Goal: Information Seeking & Learning: Learn about a topic

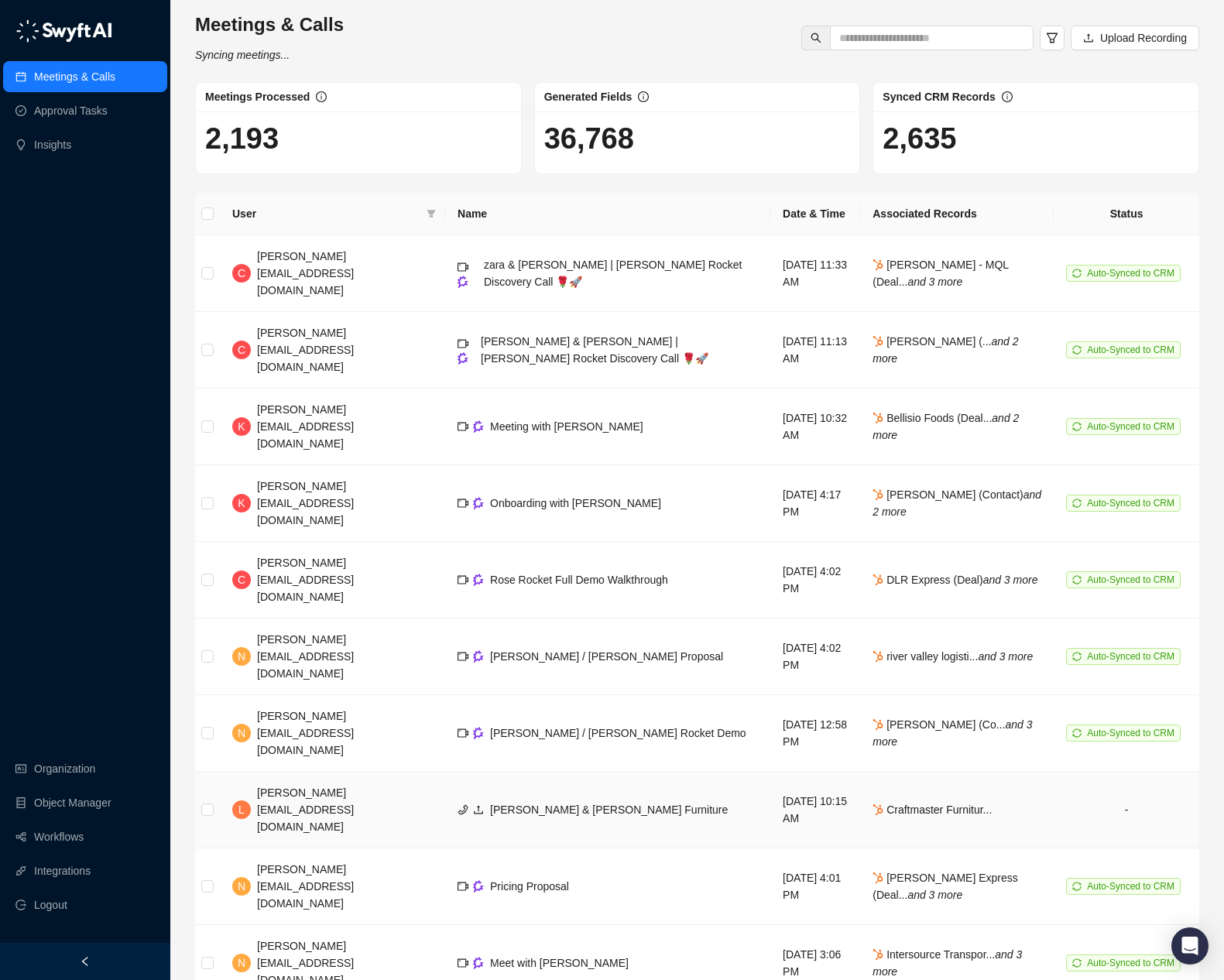
click at [770, 772] on td "[DATE] 10:15 AM" at bounding box center [815, 810] width 90 height 77
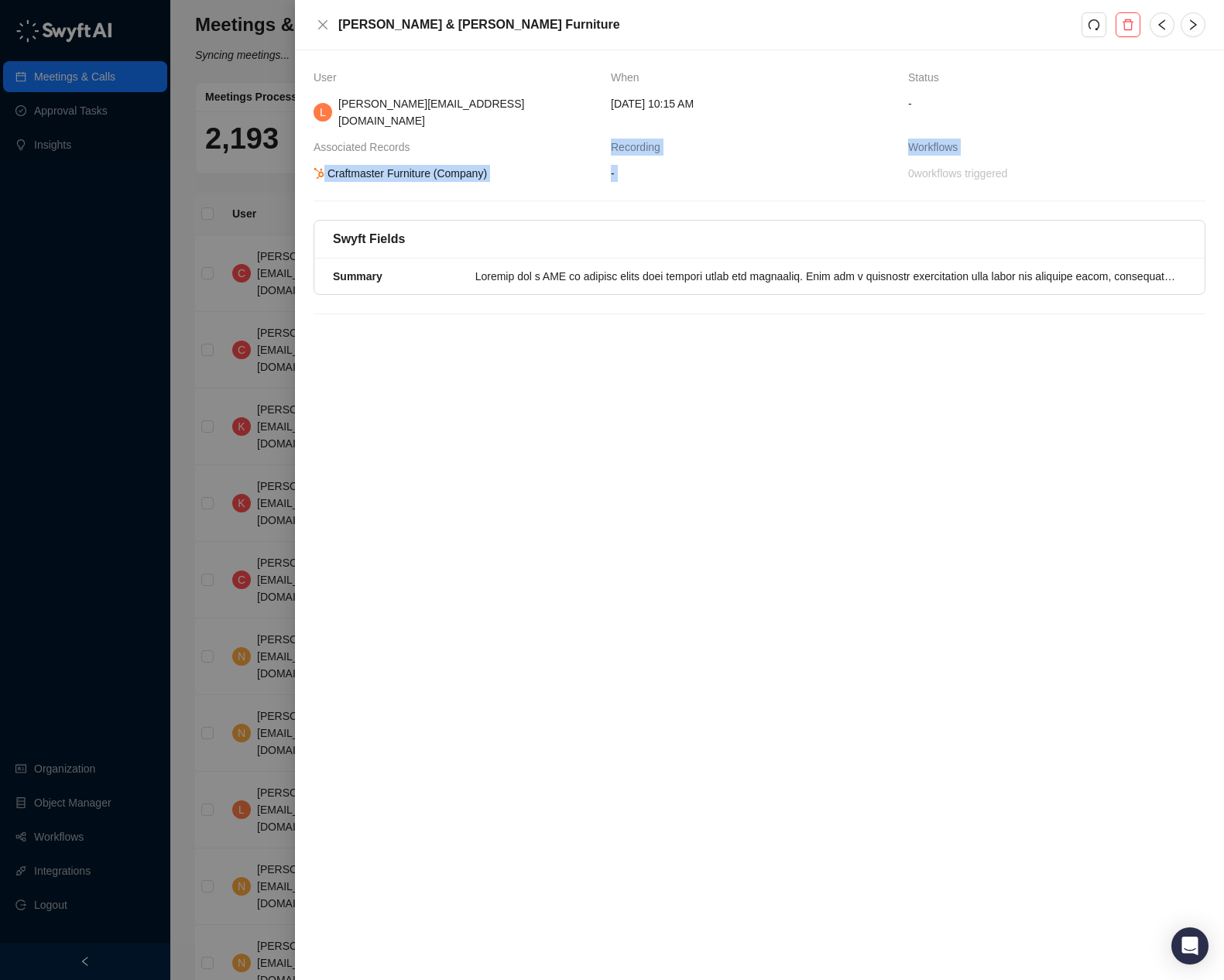
drag, startPoint x: 683, startPoint y: 175, endPoint x: 461, endPoint y: 138, distance: 225.1
click at [461, 138] on div "User When Status L [PERSON_NAME][EMAIL_ADDRESS][DOMAIN_NAME] [DATE] 10:15 AM - …" at bounding box center [760, 191] width 893 height 245
click at [924, 138] on span "Workflows" at bounding box center [936, 147] width 57 height 17
click at [325, 20] on icon "close" at bounding box center [322, 24] width 12 height 12
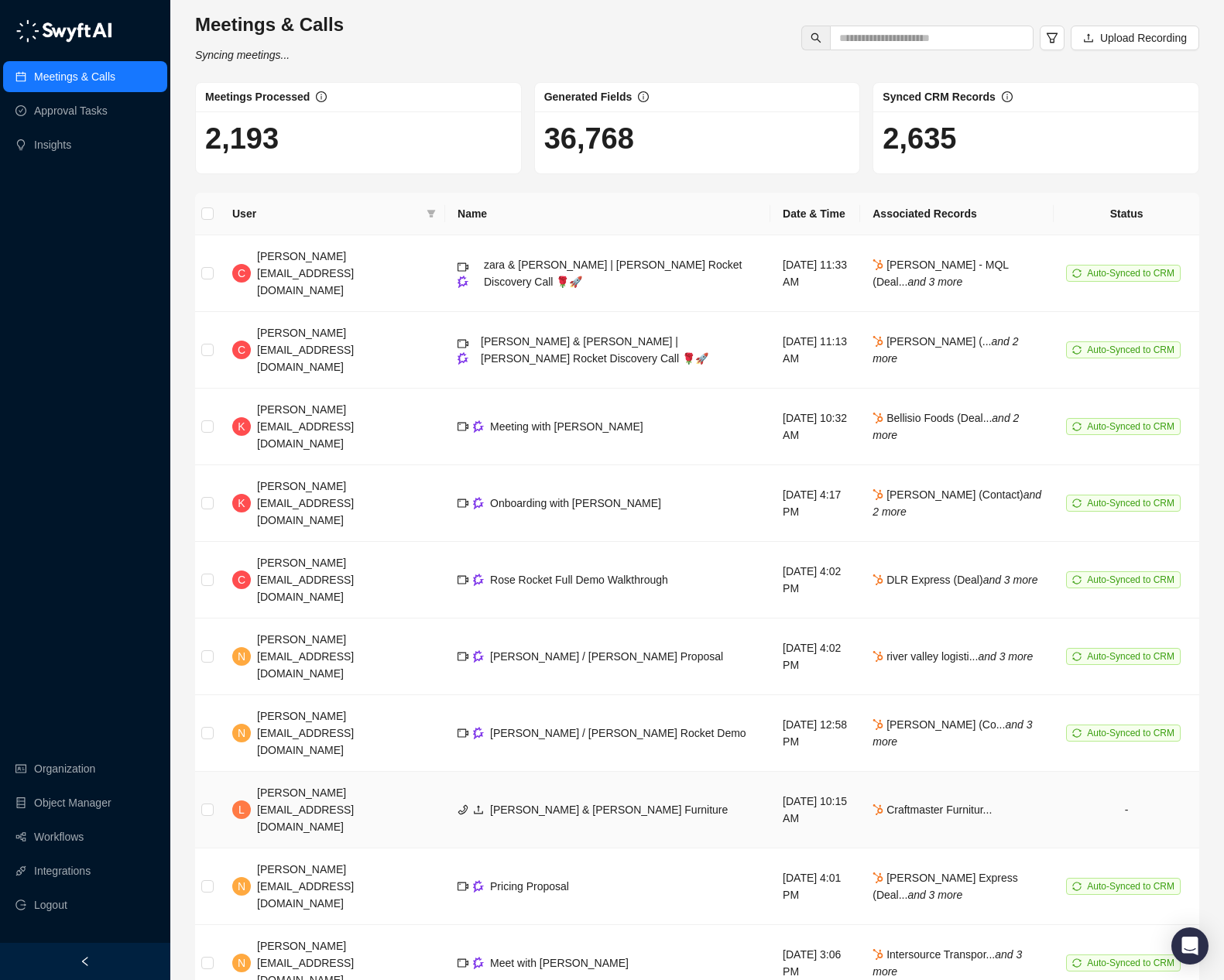
click at [913, 804] on span "Craftmaster Furnitur..." at bounding box center [933, 809] width 120 height 12
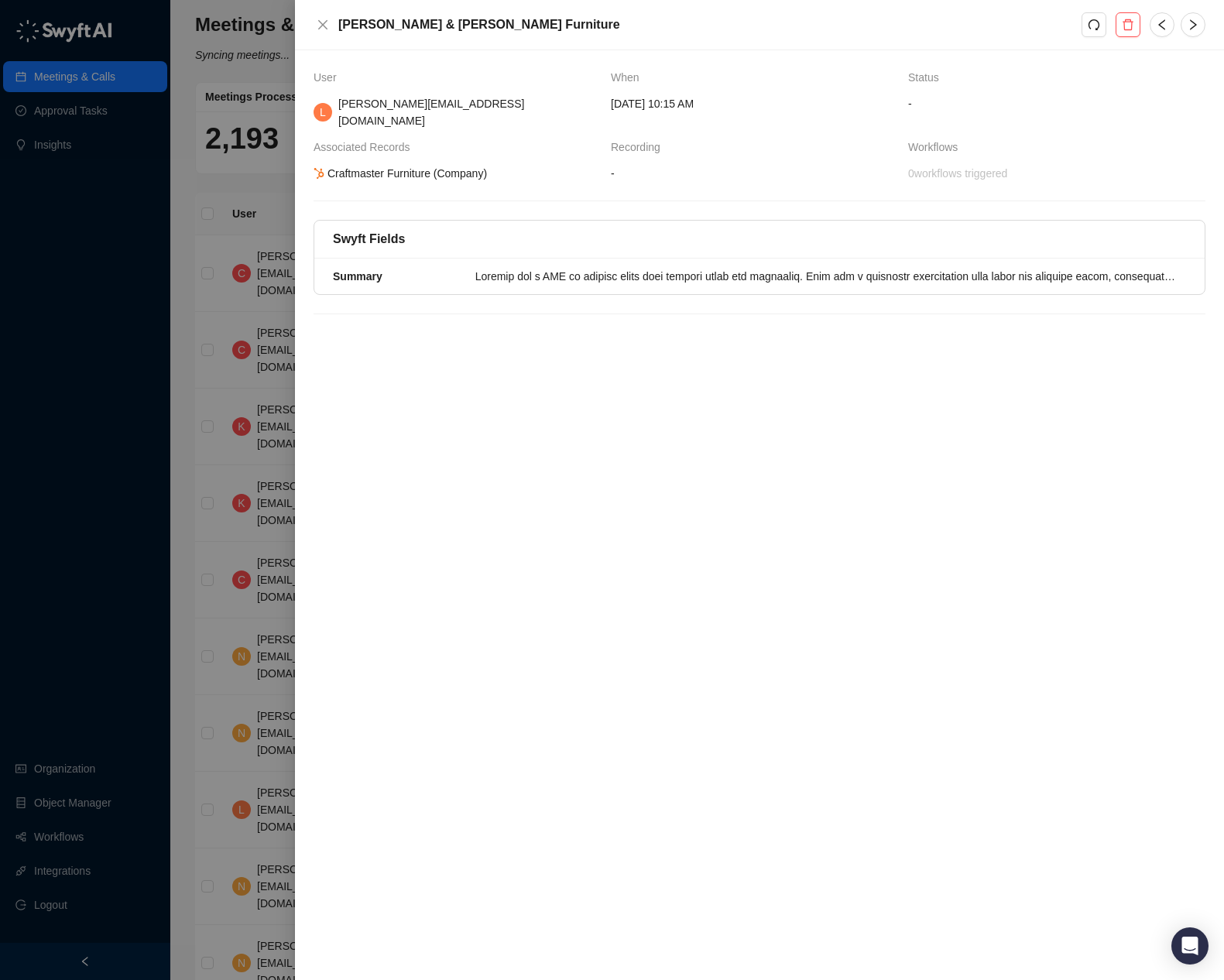
click at [361, 165] on div "Craftmaster Furniture (Company)" at bounding box center [400, 174] width 178 height 17
drag, startPoint x: 424, startPoint y: 161, endPoint x: 330, endPoint y: 156, distance: 94.1
click at [330, 165] on div "Craftmaster Furniture (Company)" at bounding box center [400, 174] width 178 height 17
copy div "Craftmaster Furniture"
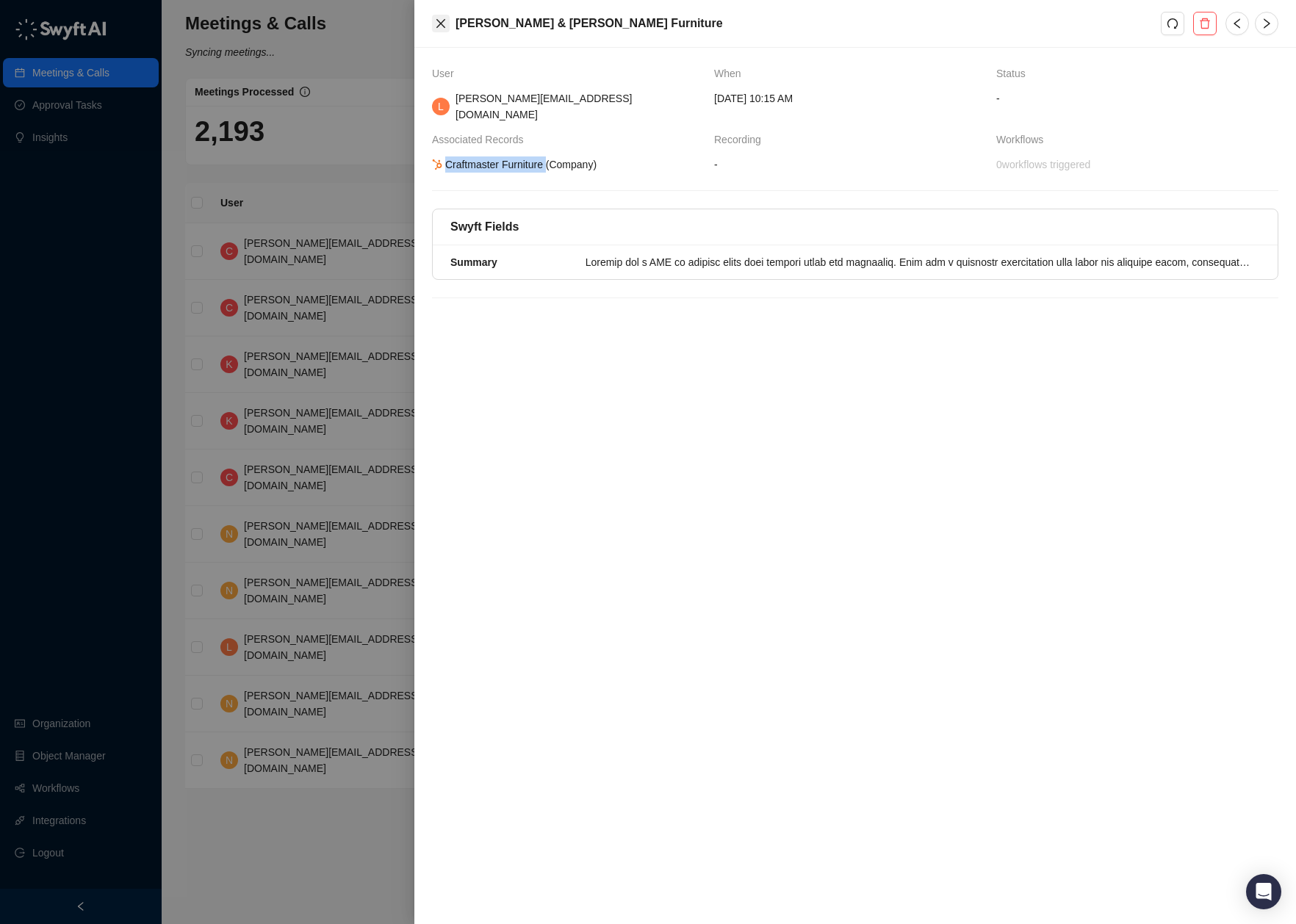
click at [447, 22] on button "Close" at bounding box center [441, 24] width 18 height 18
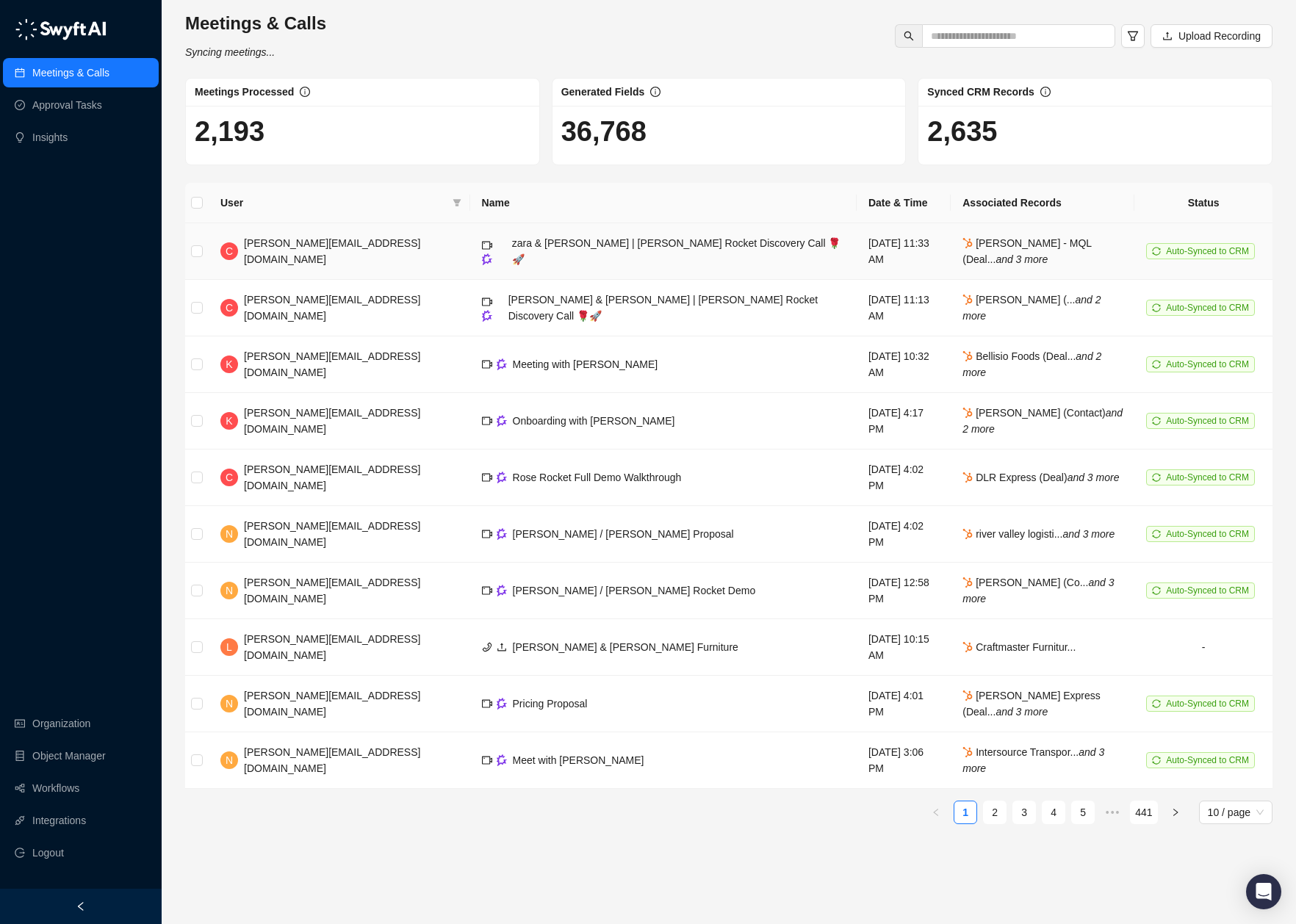
click at [545, 239] on td "zara & [PERSON_NAME] | [PERSON_NAME] Rocket Discovery Call 🌹🚀" at bounding box center [664, 252] width 386 height 57
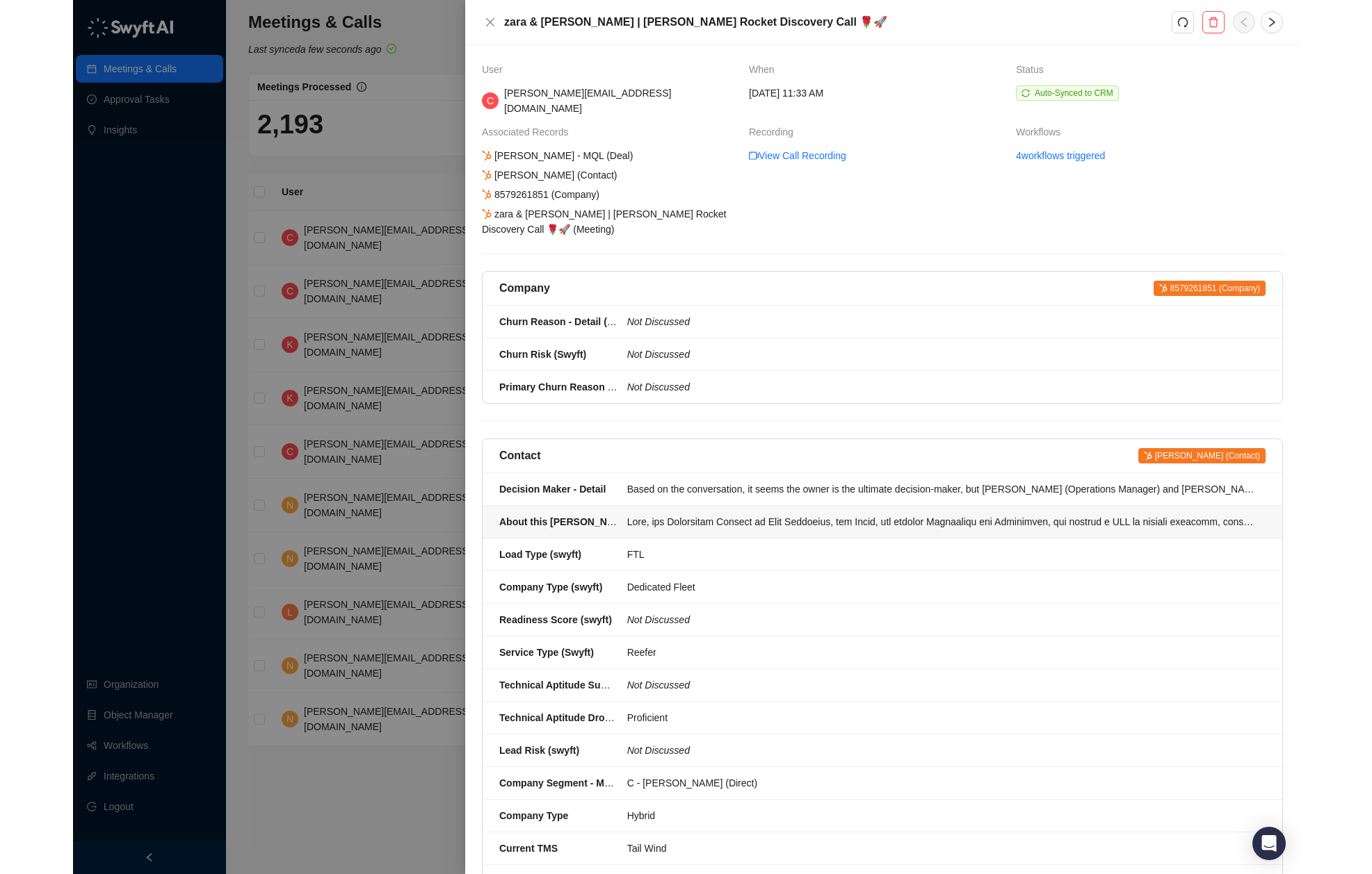
scroll to position [251, 0]
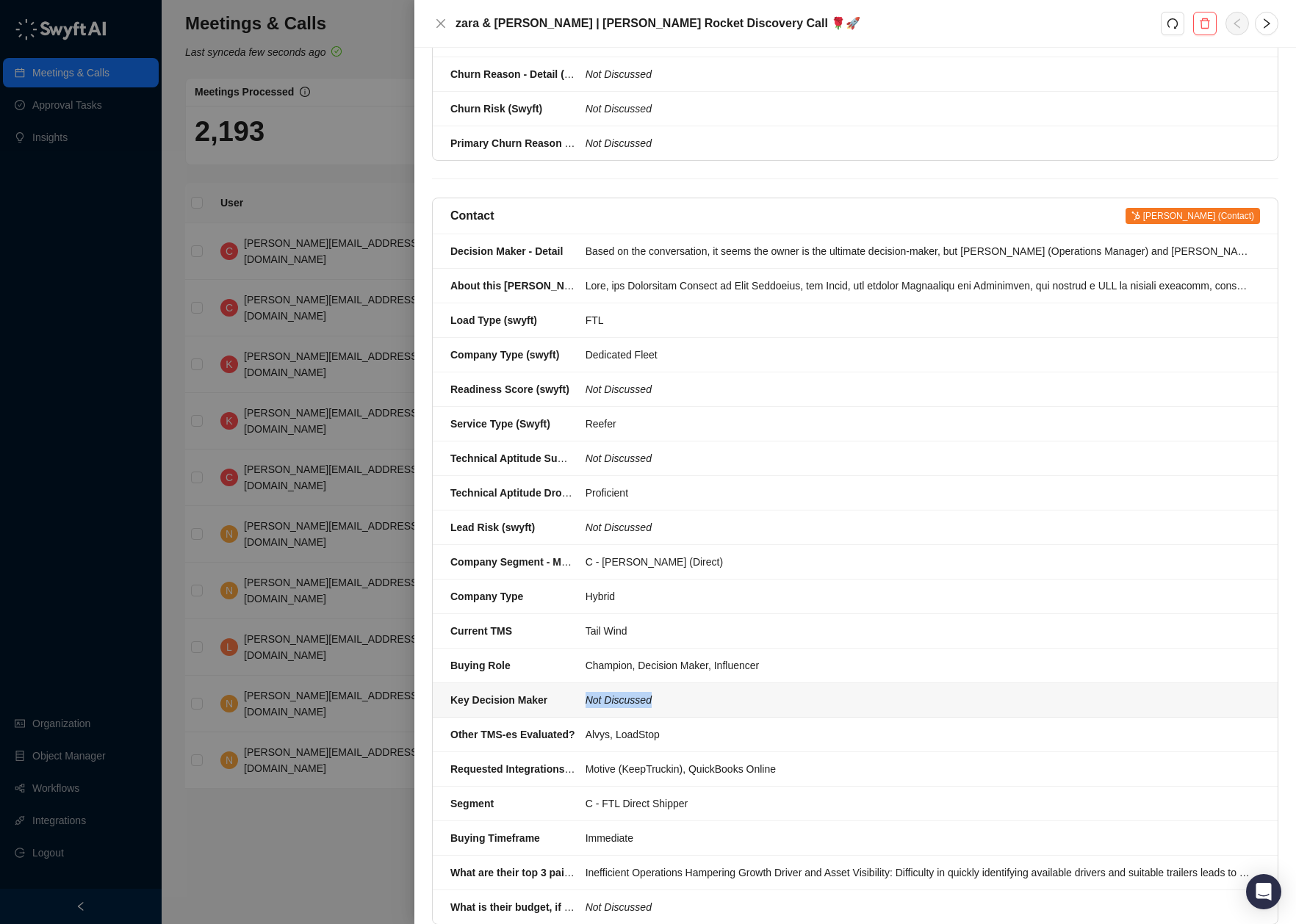
drag, startPoint x: 689, startPoint y: 655, endPoint x: 728, endPoint y: 675, distance: 43.8
click at [728, 683] on li "Key Decision Maker Not Discussed" at bounding box center [856, 700] width 845 height 35
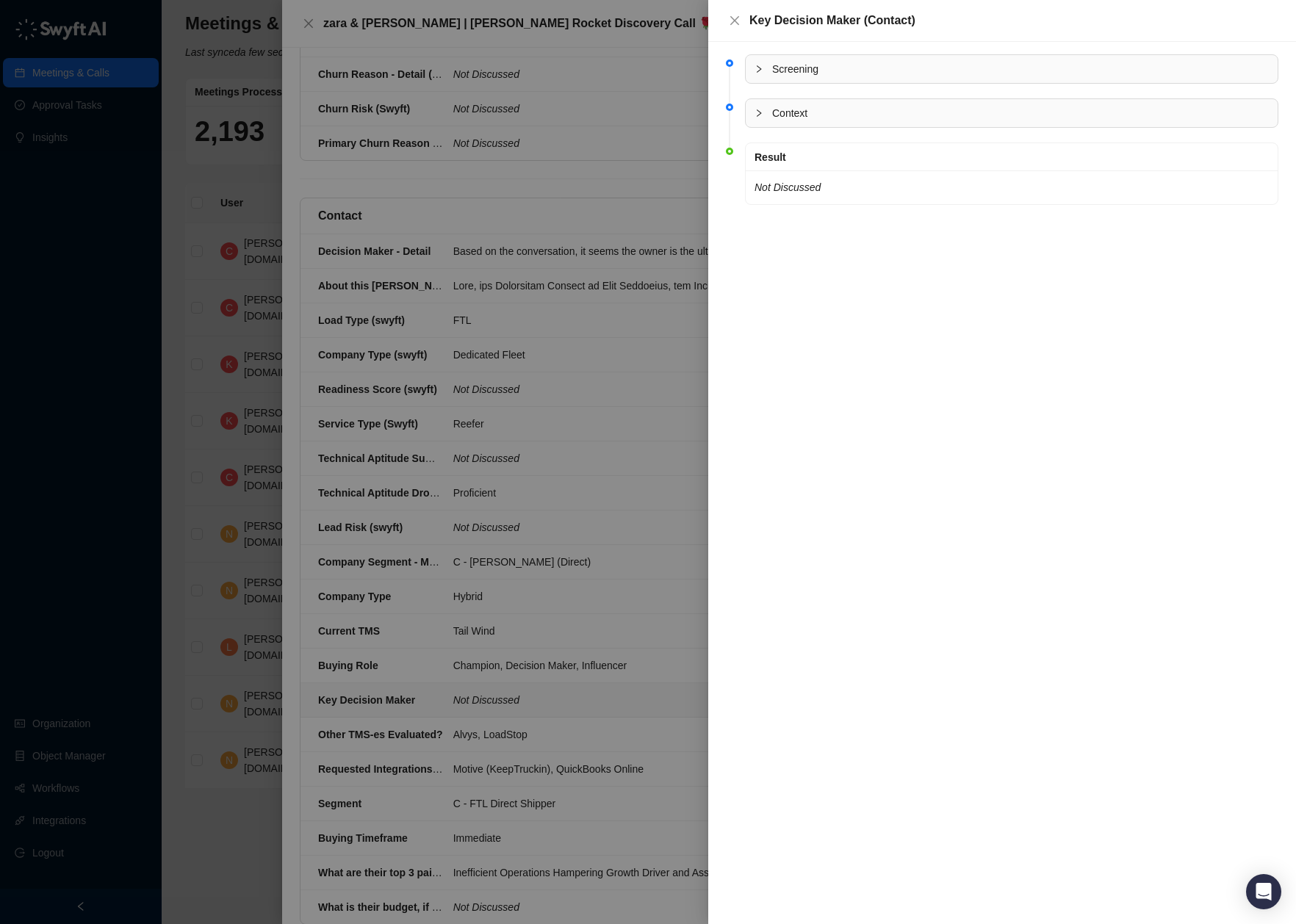
click at [842, 66] on span "Screening" at bounding box center [1021, 69] width 497 height 16
click at [840, 66] on span "Screening" at bounding box center [1021, 69] width 497 height 16
click at [813, 105] on span "Context" at bounding box center [1021, 113] width 497 height 16
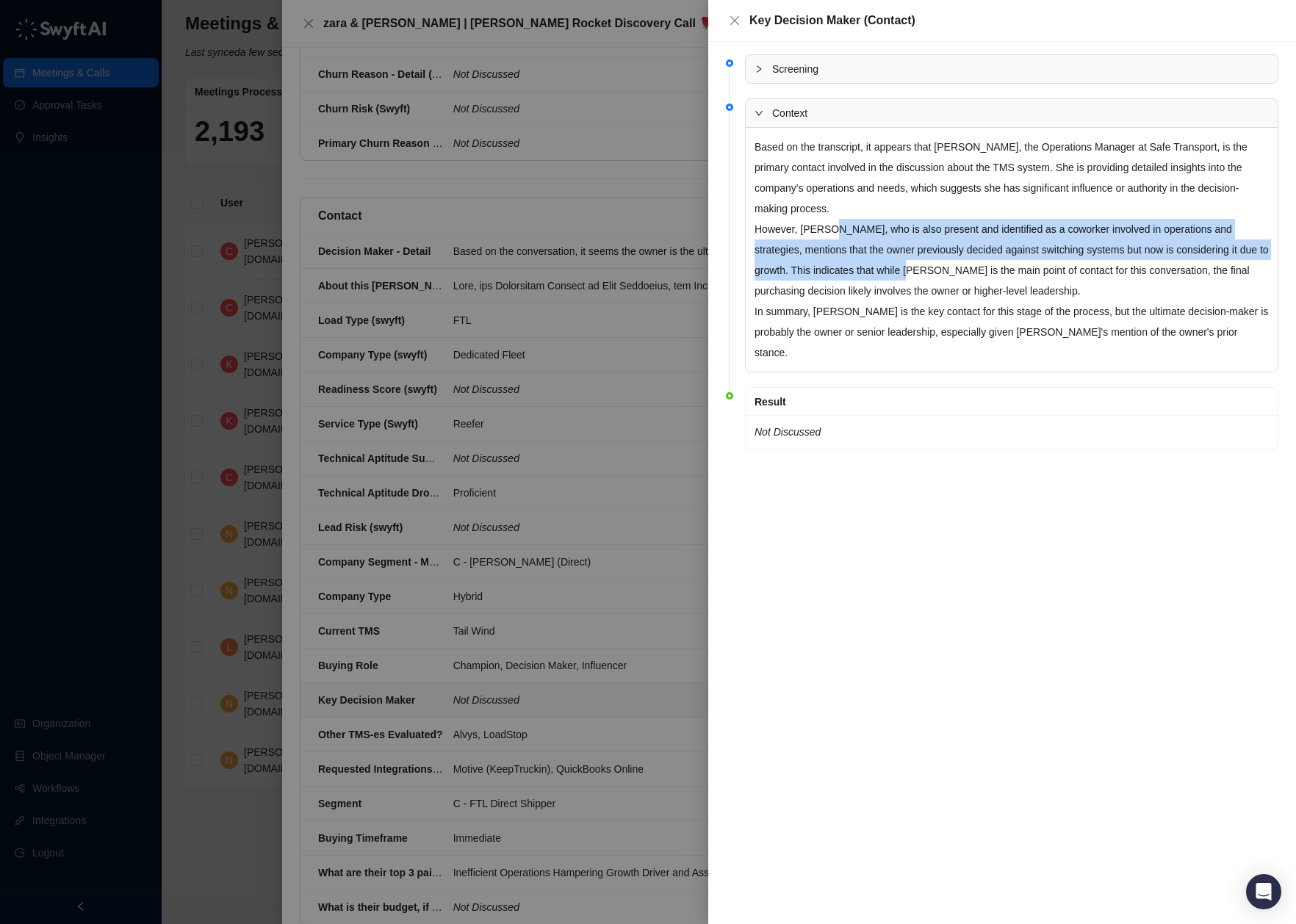
drag, startPoint x: 836, startPoint y: 230, endPoint x: 951, endPoint y: 260, distance: 118.8
click at [951, 260] on p "However, [PERSON_NAME], who is also present and identified as a coworker involv…" at bounding box center [1012, 260] width 515 height 82
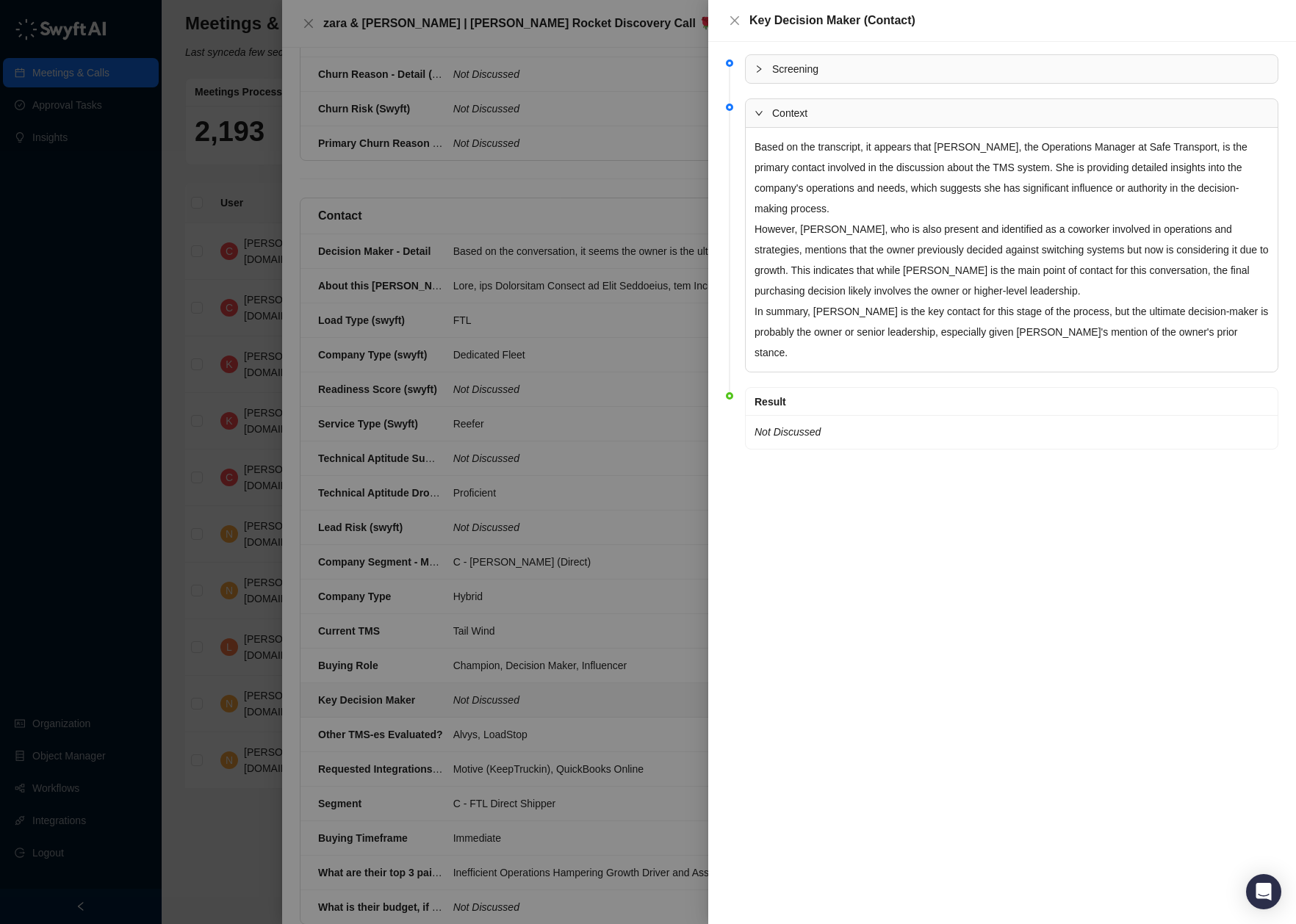
click at [1043, 266] on p "However, [PERSON_NAME], who is also present and identified as a coworker involv…" at bounding box center [1012, 260] width 515 height 82
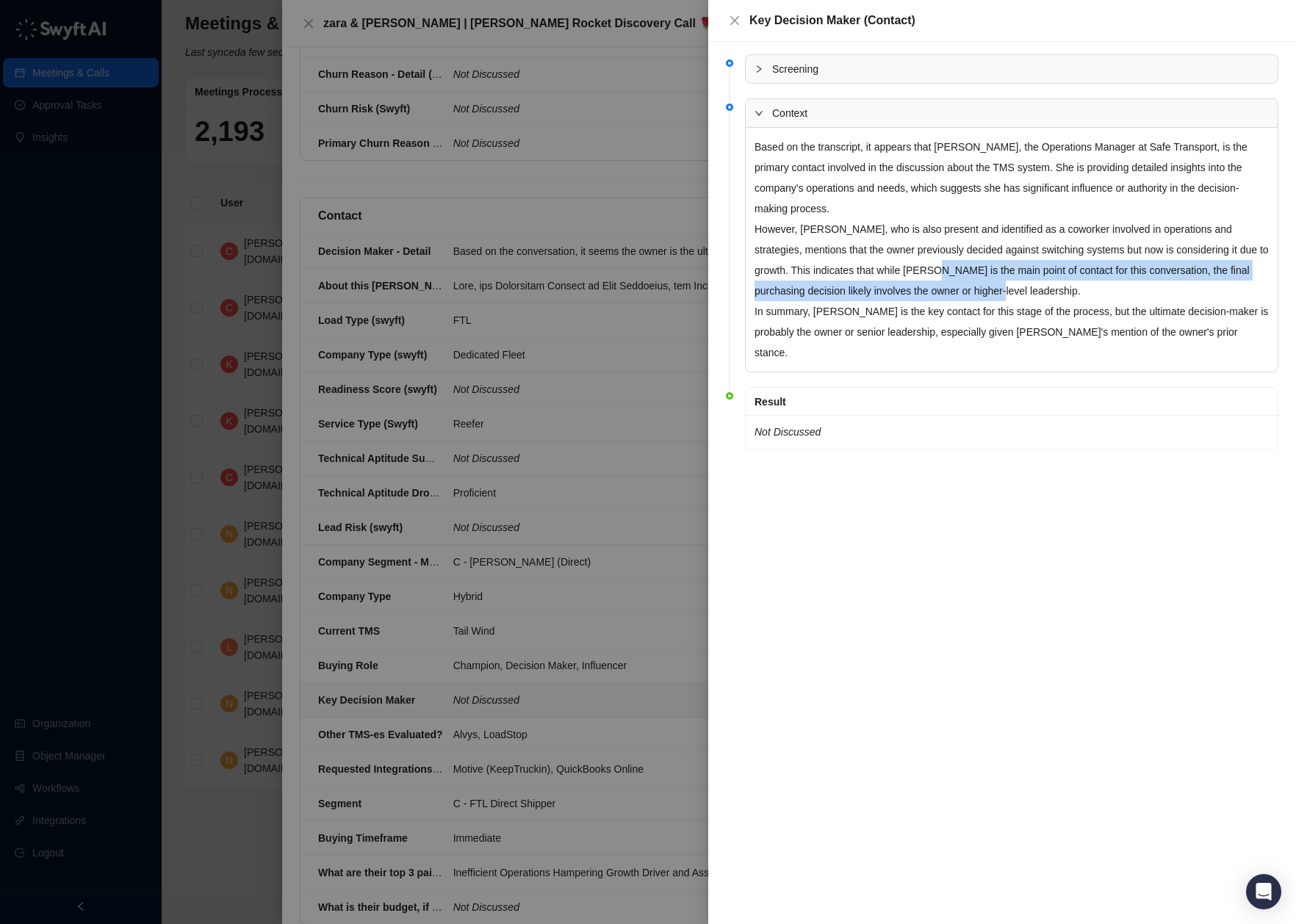
drag, startPoint x: 976, startPoint y: 275, endPoint x: 1058, endPoint y: 293, distance: 84.0
click at [1058, 293] on p "However, [PERSON_NAME], who is also present and identified as a coworker involv…" at bounding box center [1012, 260] width 515 height 82
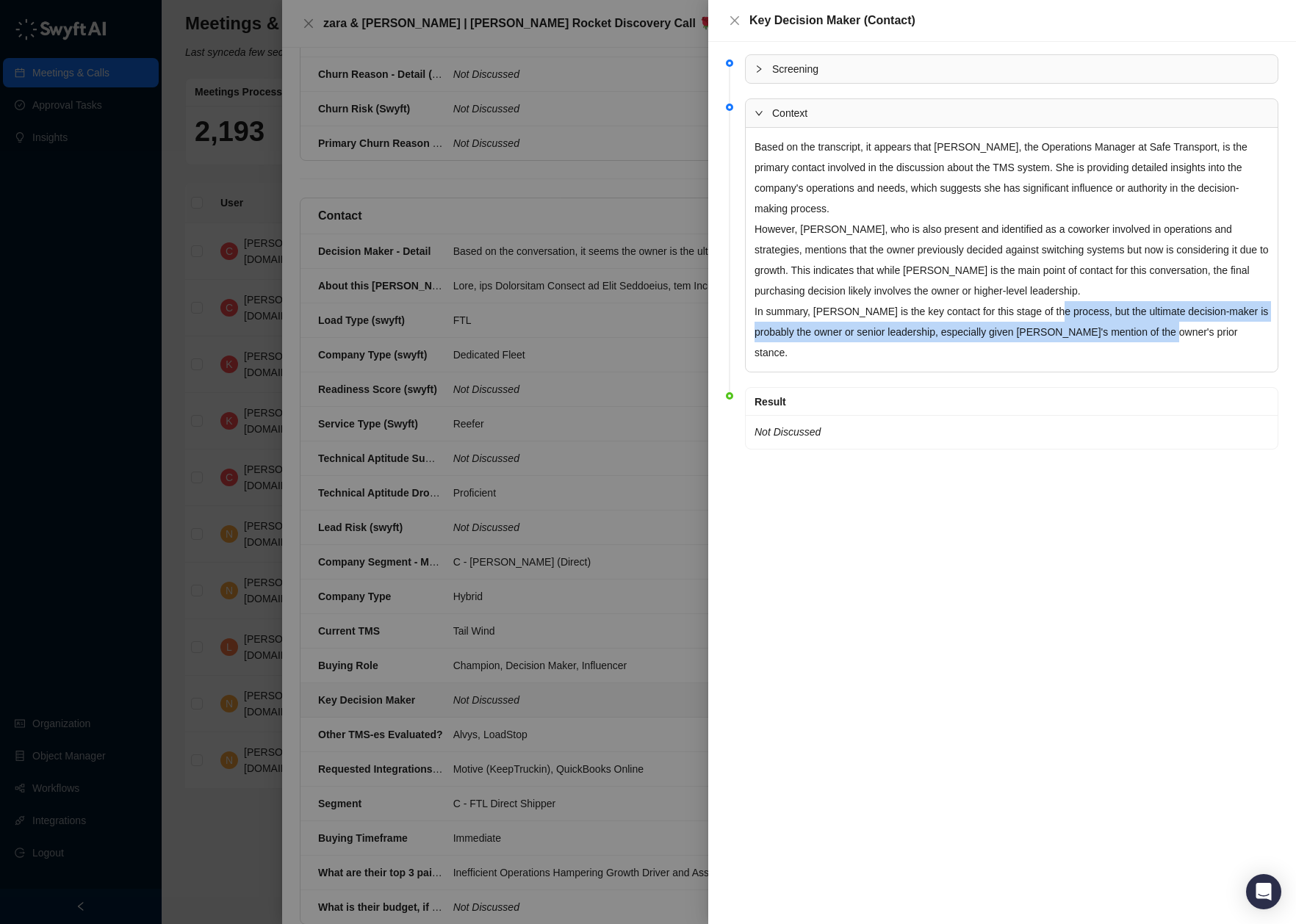
drag, startPoint x: 1053, startPoint y: 310, endPoint x: 1204, endPoint y: 334, distance: 152.9
click at [1204, 334] on p "In summary, [PERSON_NAME] is the key contact for this stage of the process, but…" at bounding box center [1012, 332] width 515 height 62
click at [1195, 330] on p "In summary, [PERSON_NAME] is the key contact for this stage of the process, but…" at bounding box center [1012, 332] width 515 height 62
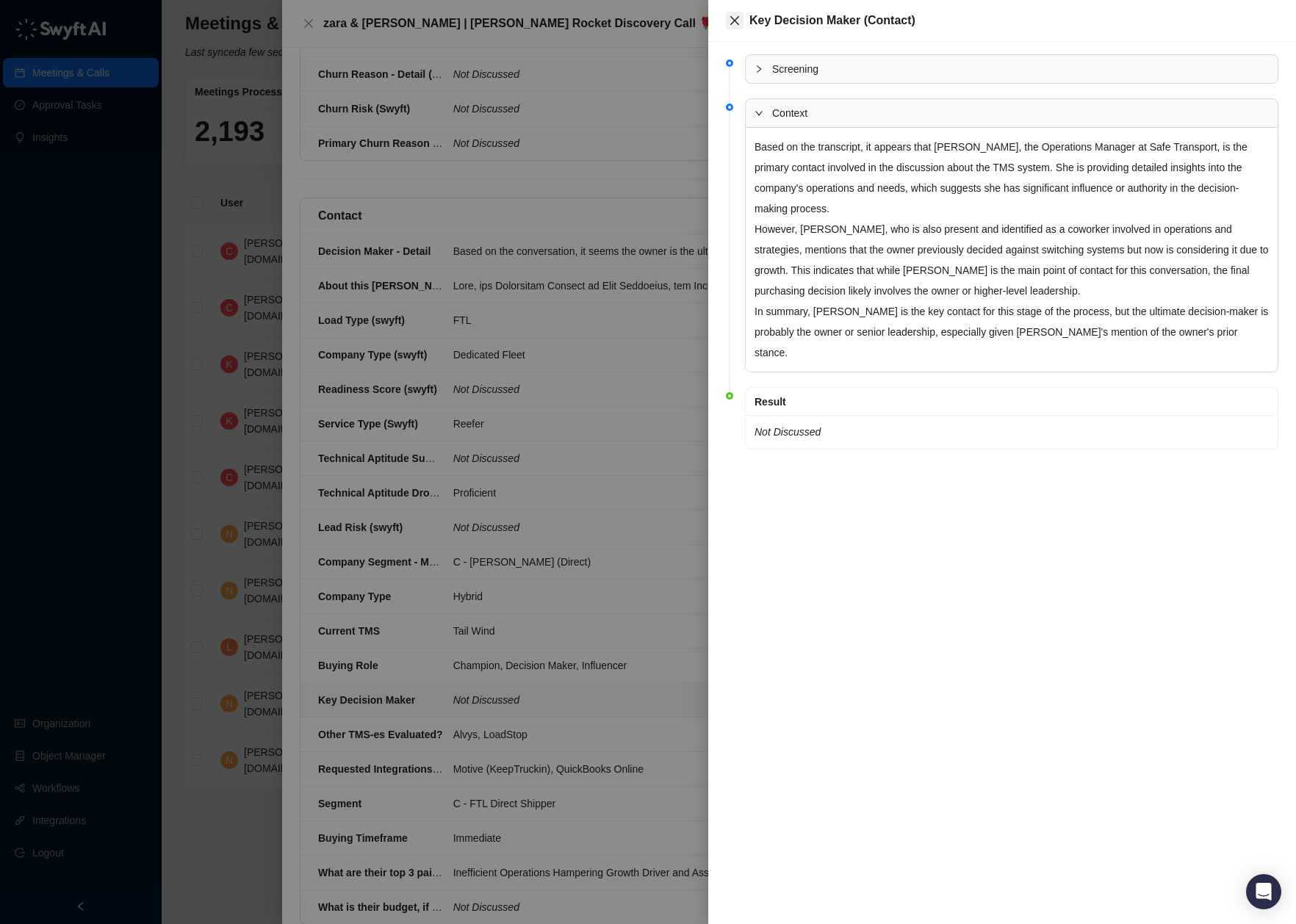
click at [735, 19] on icon "close" at bounding box center [734, 20] width 12 height 12
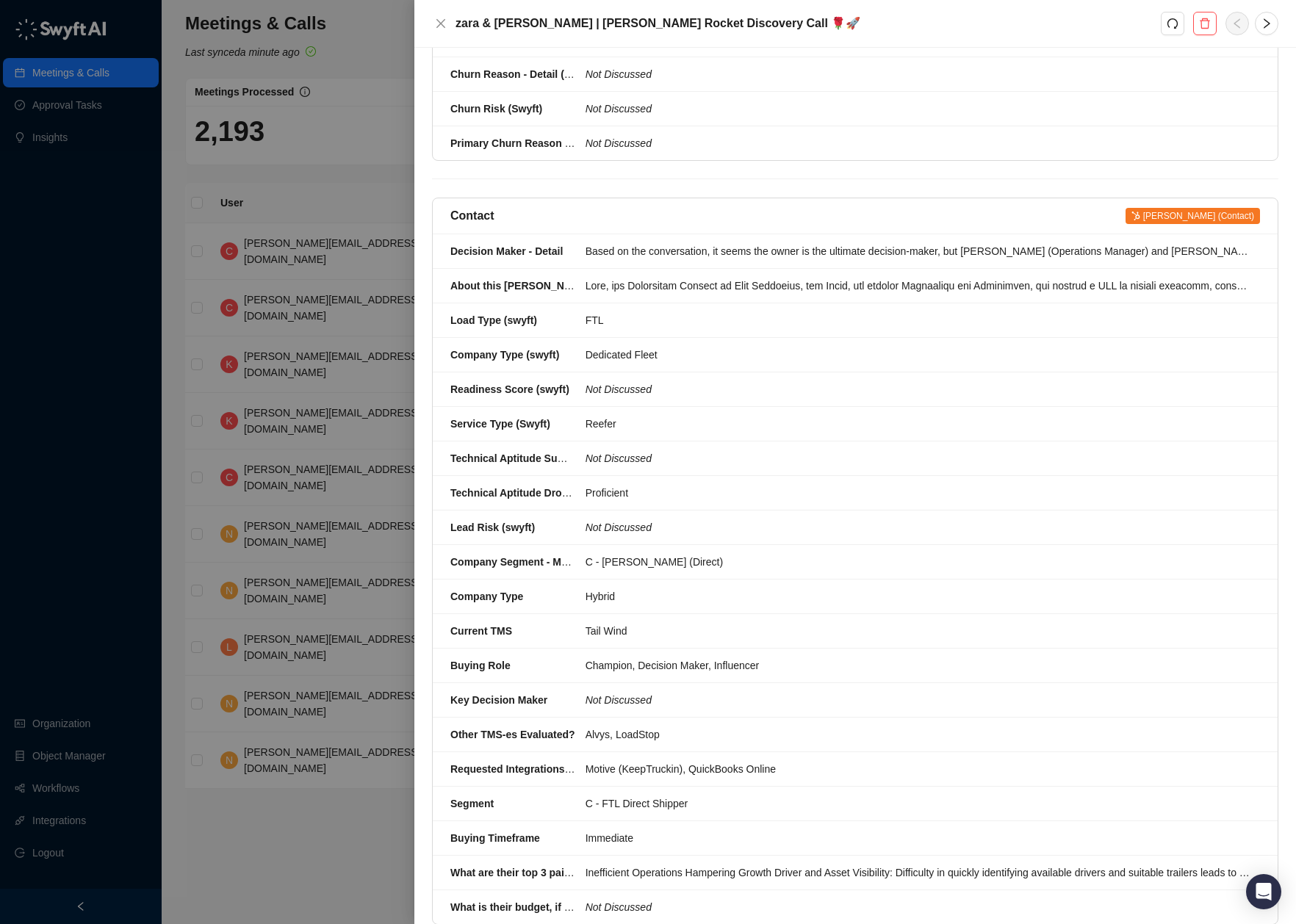
click at [1209, 208] on span "[PERSON_NAME] (Contact)" at bounding box center [1193, 216] width 135 height 16
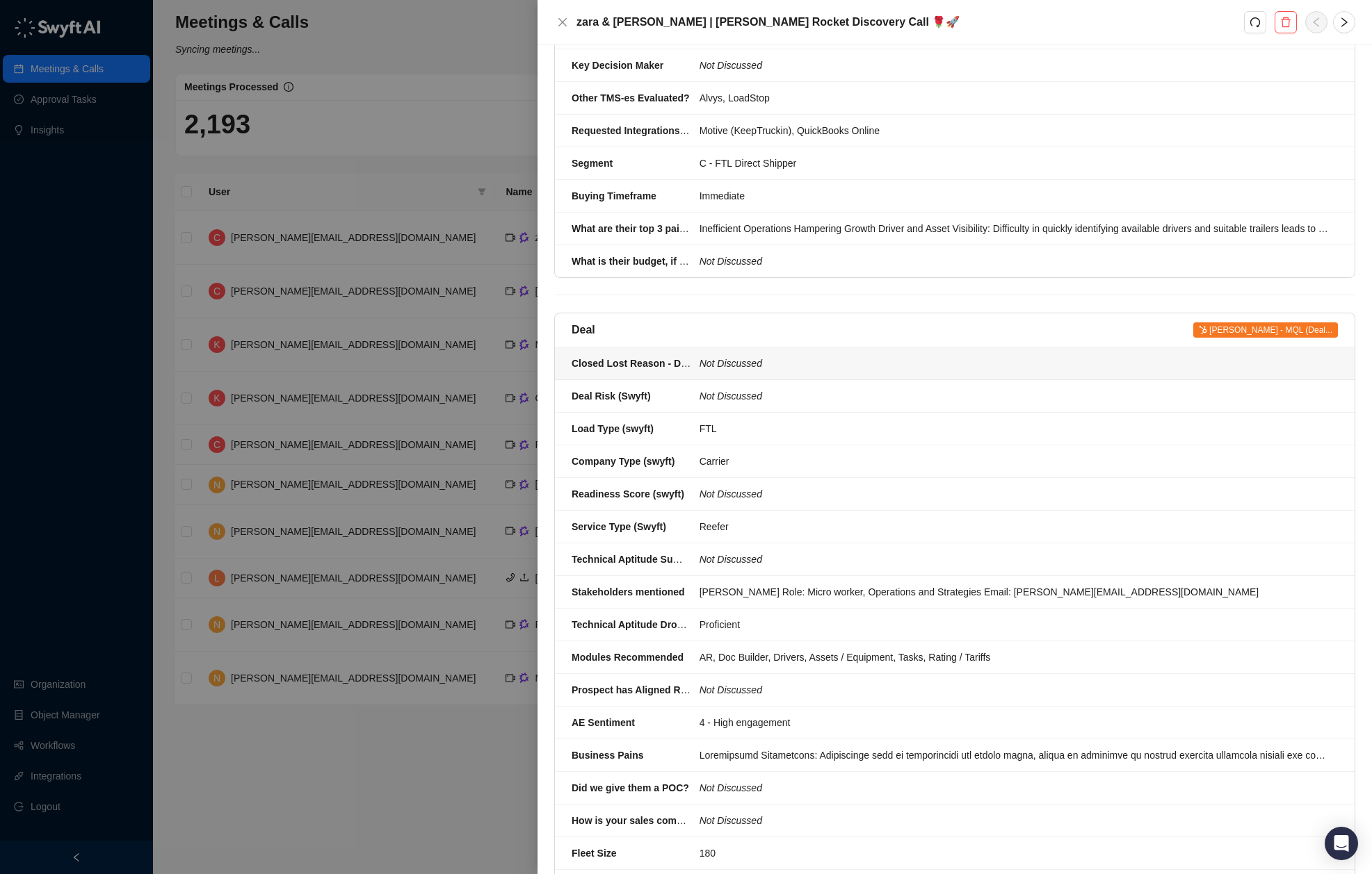
scroll to position [856, 0]
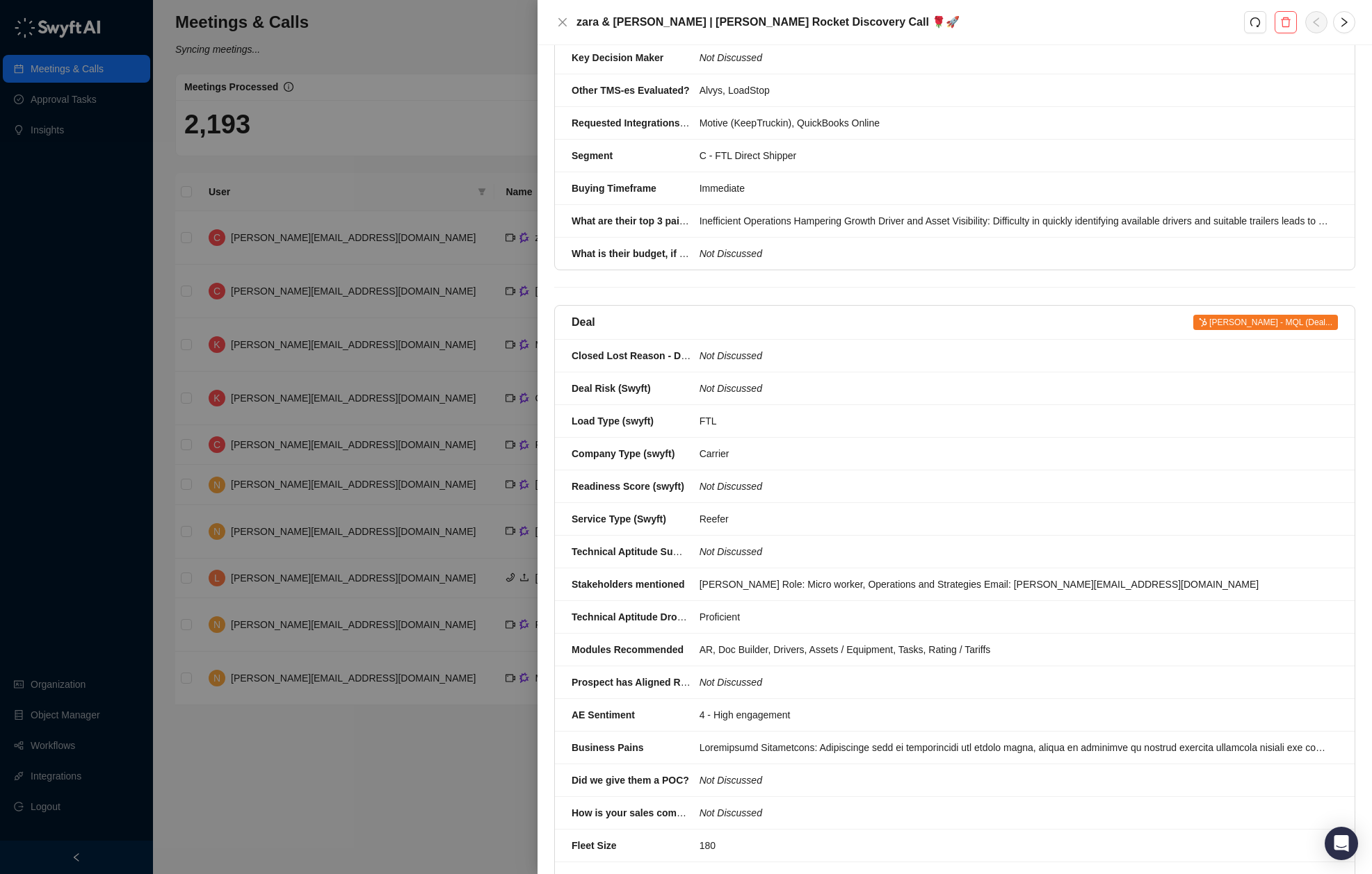
click at [378, 82] on div at bounding box center [686, 437] width 1372 height 874
